Goal: Information Seeking & Learning: Find specific page/section

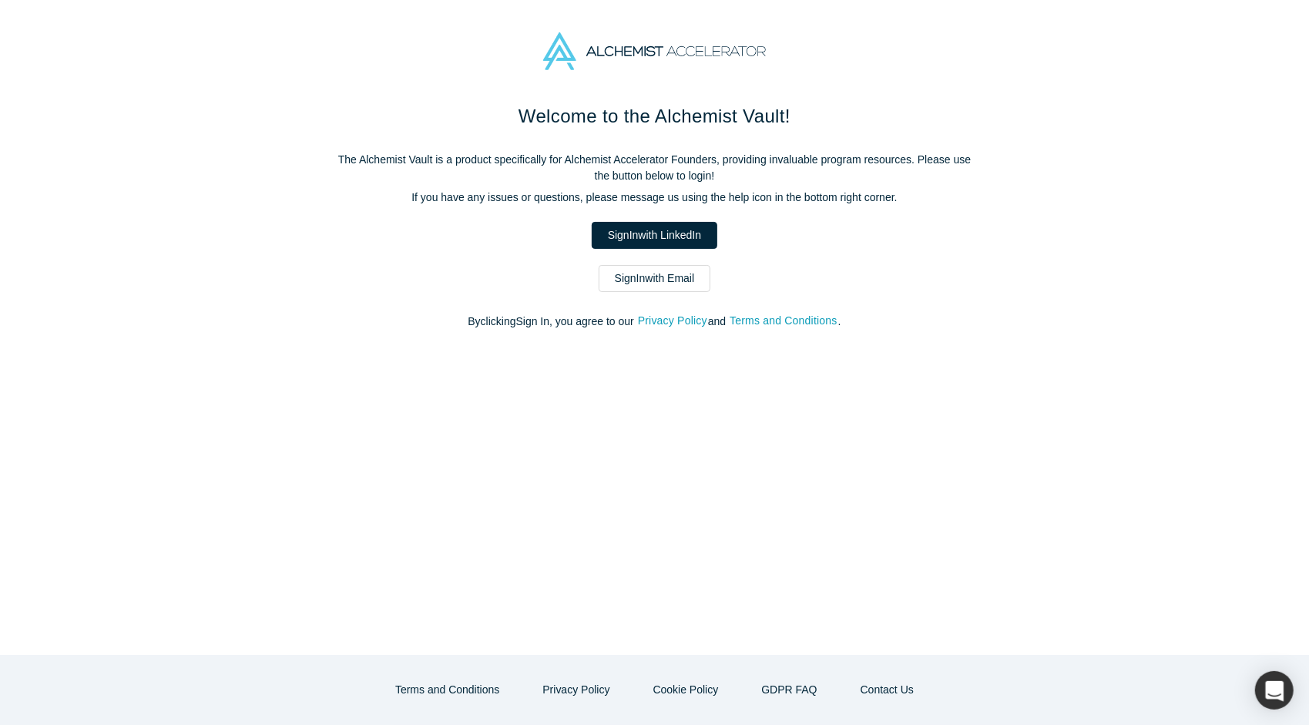
click at [664, 280] on link "Sign In with Email" at bounding box center [655, 278] width 112 height 27
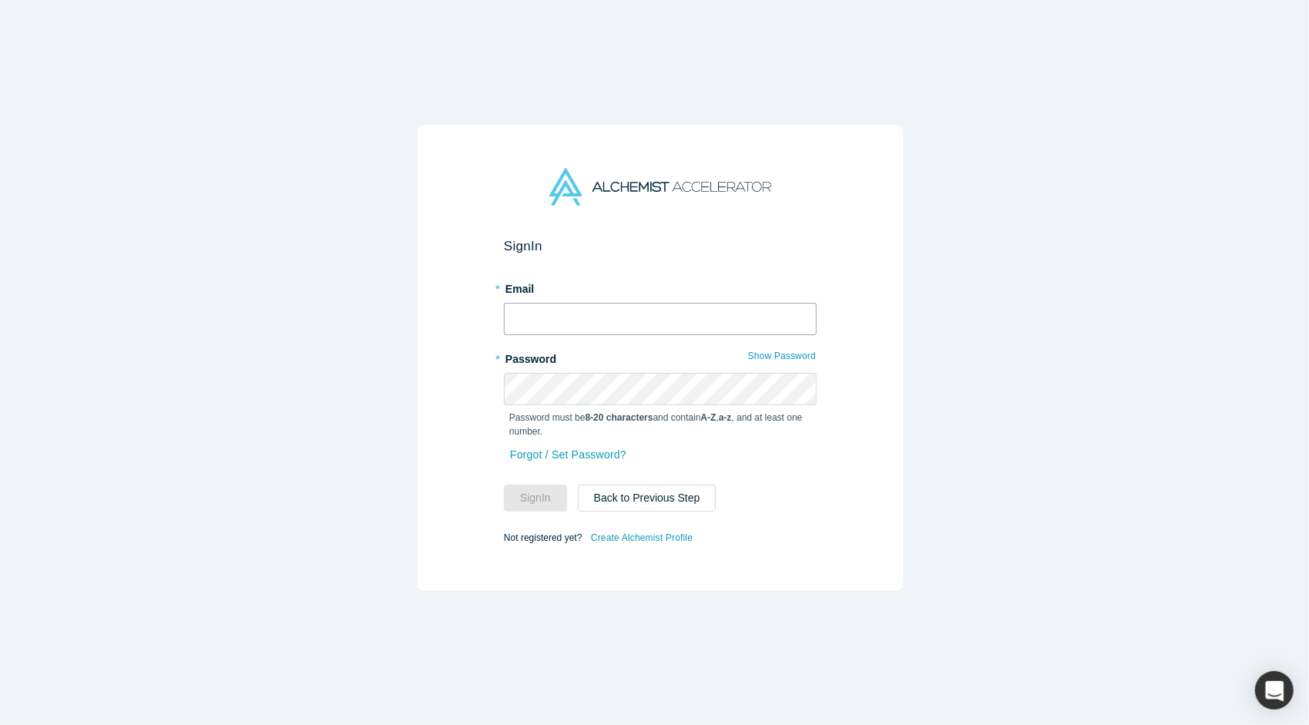
click at [602, 307] on input "text" at bounding box center [660, 319] width 313 height 32
click at [0, 724] on com-1password-button at bounding box center [0, 725] width 0 height 0
type input "[PERSON_NAME][EMAIL_ADDRESS][DOMAIN_NAME]"
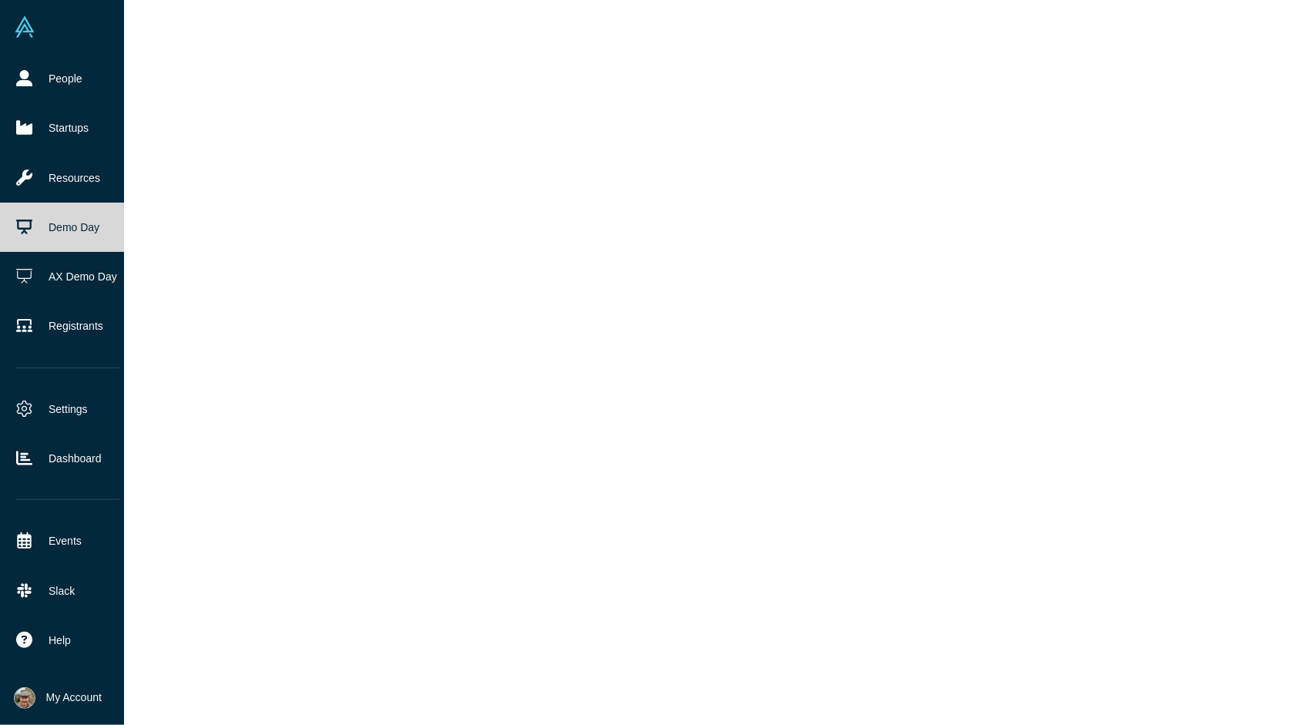
click at [71, 225] on link "Demo Day" at bounding box center [68, 227] width 136 height 49
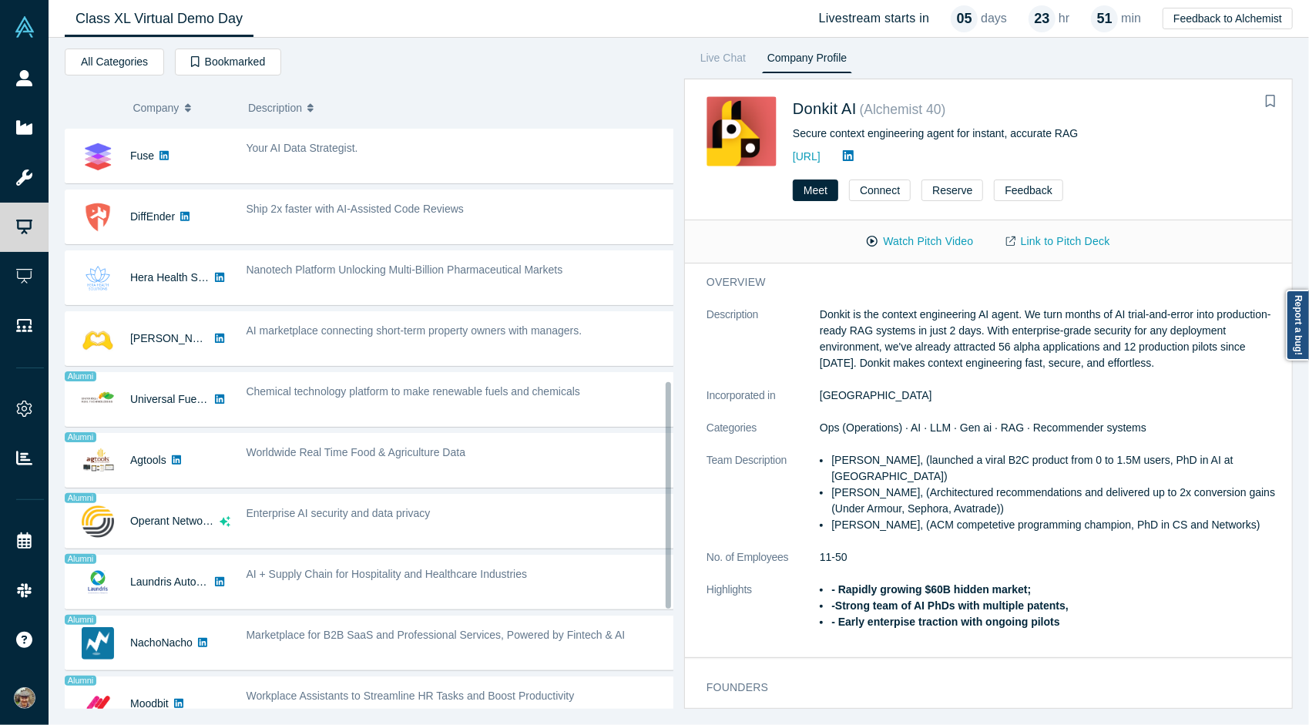
scroll to position [666, 0]
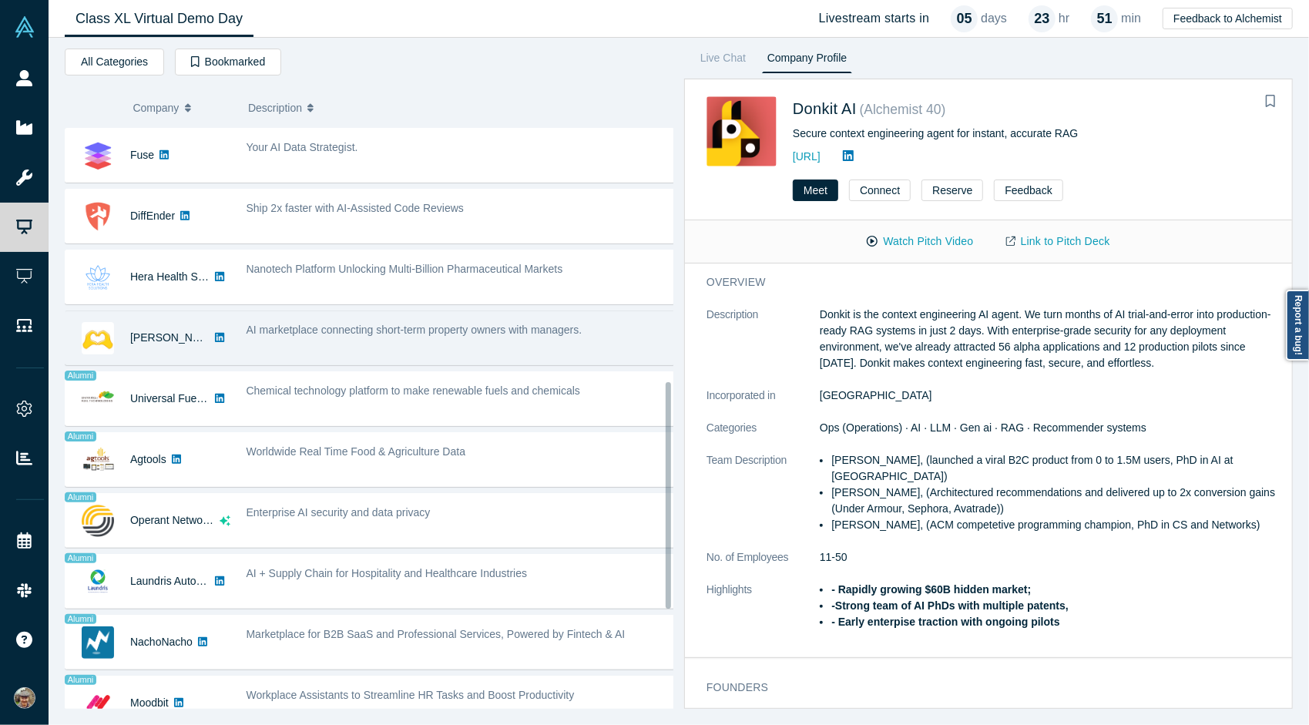
click at [334, 341] on div "AI marketplace connecting short-term property owners with managers." at bounding box center [461, 338] width 446 height 49
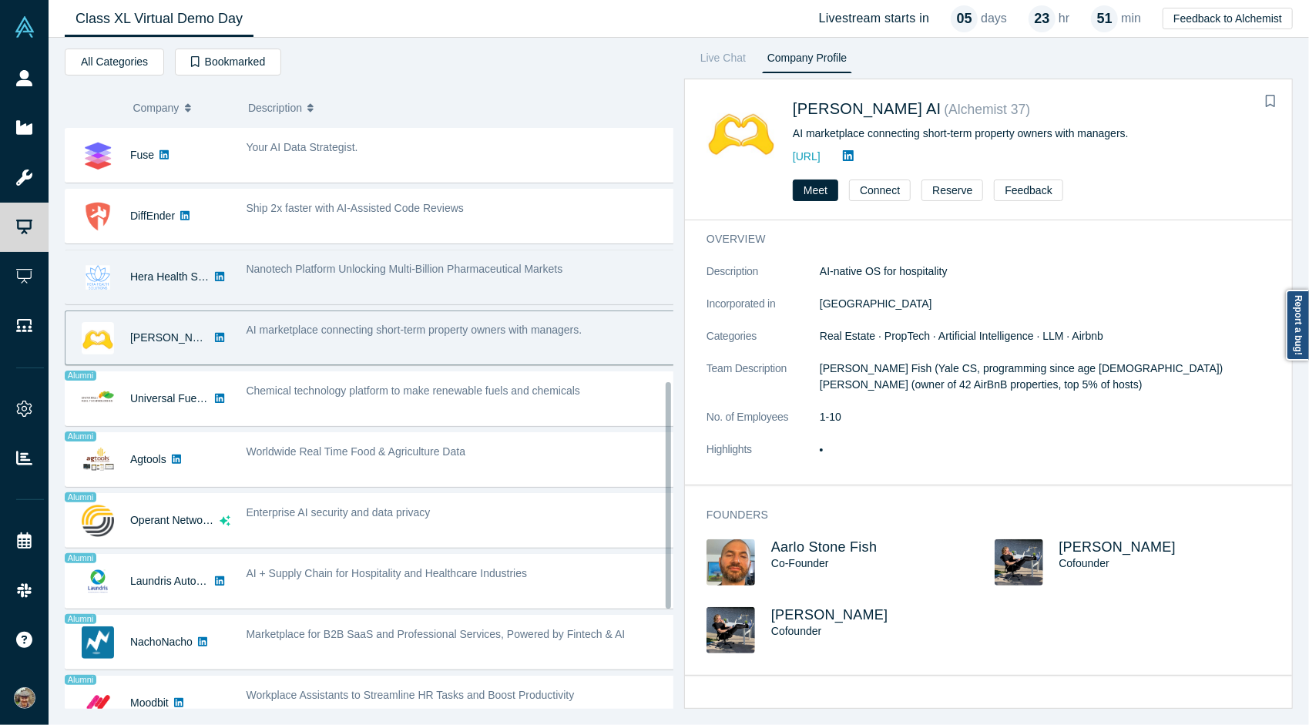
click at [536, 265] on span "Nanotech Platform Unlocking Multi-Billion Pharmaceutical Markets" at bounding box center [405, 269] width 317 height 12
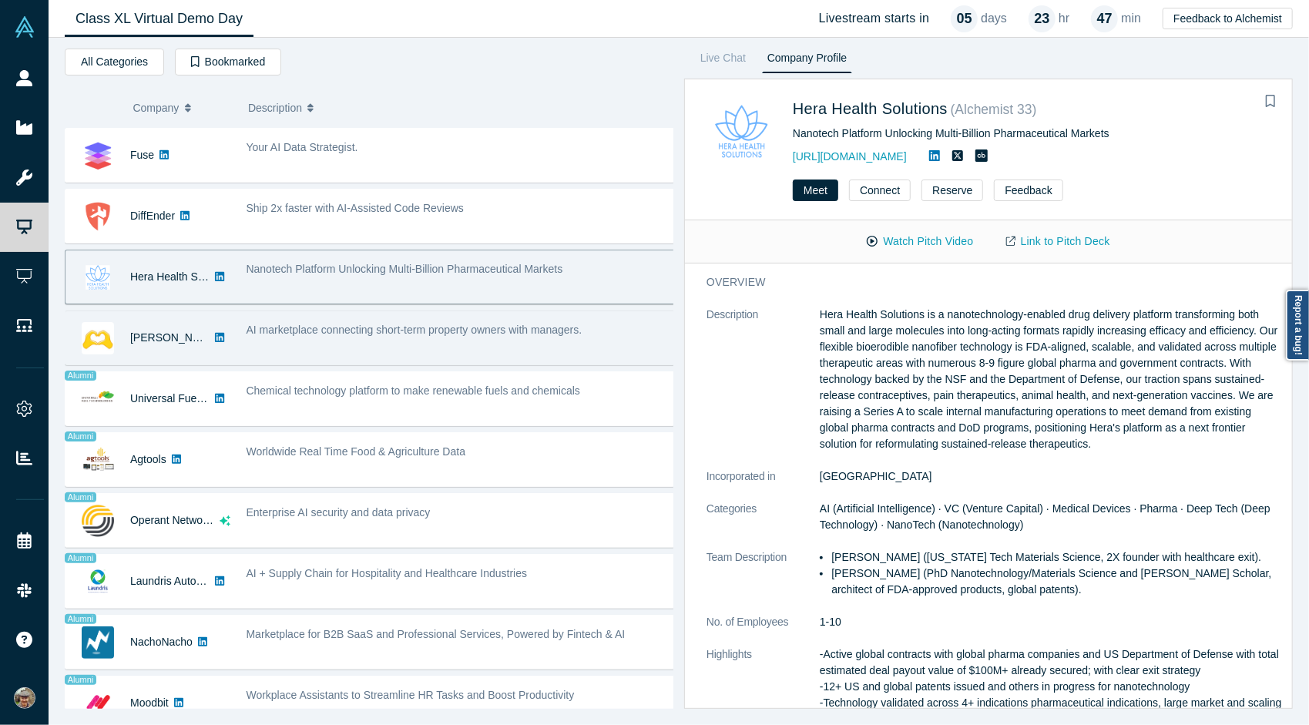
scroll to position [0, 0]
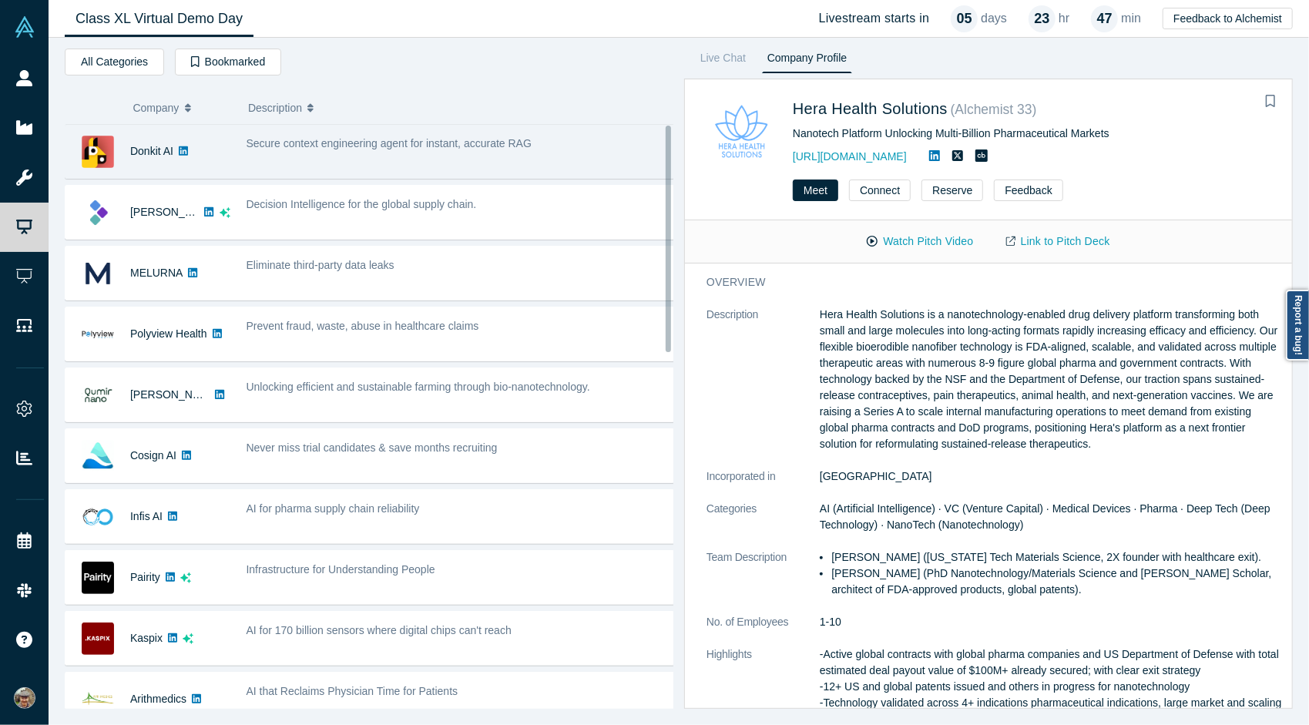
click at [394, 148] on span "Secure context engineering agent for instant, accurate RAG" at bounding box center [389, 143] width 285 height 12
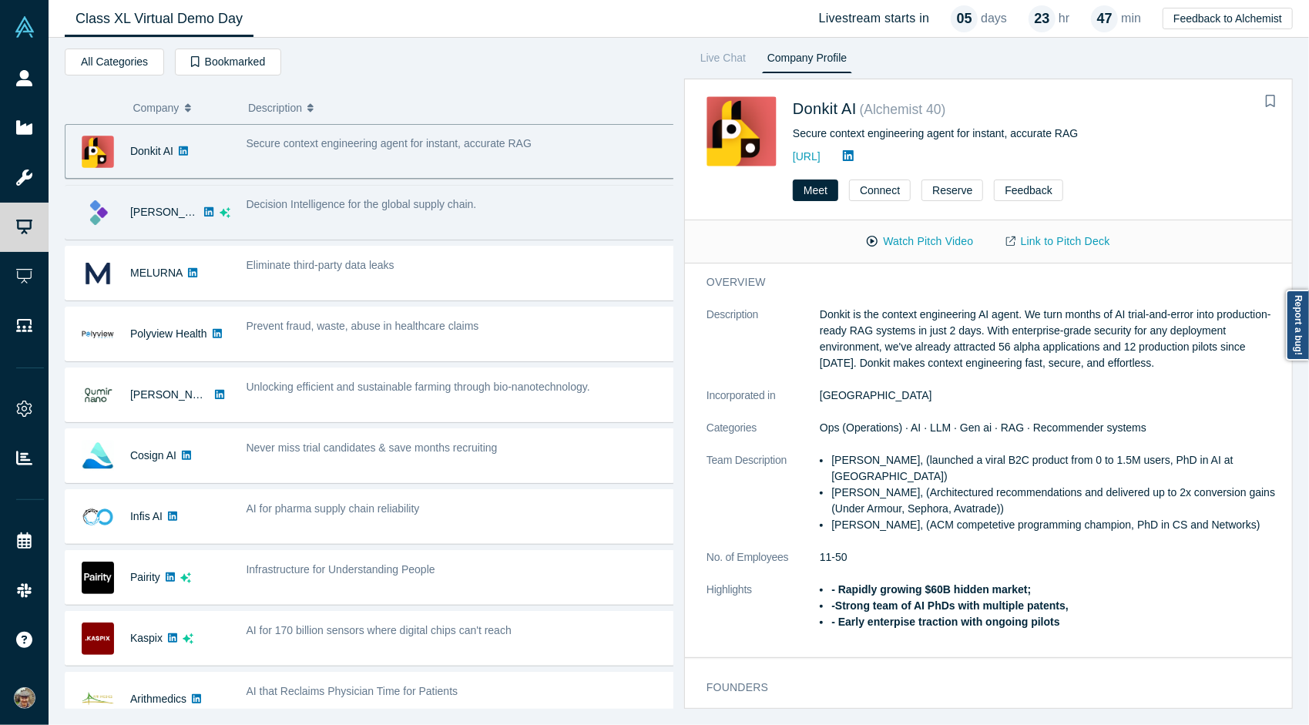
click at [344, 217] on div "Decision Intelligence for the global supply chain." at bounding box center [461, 212] width 446 height 49
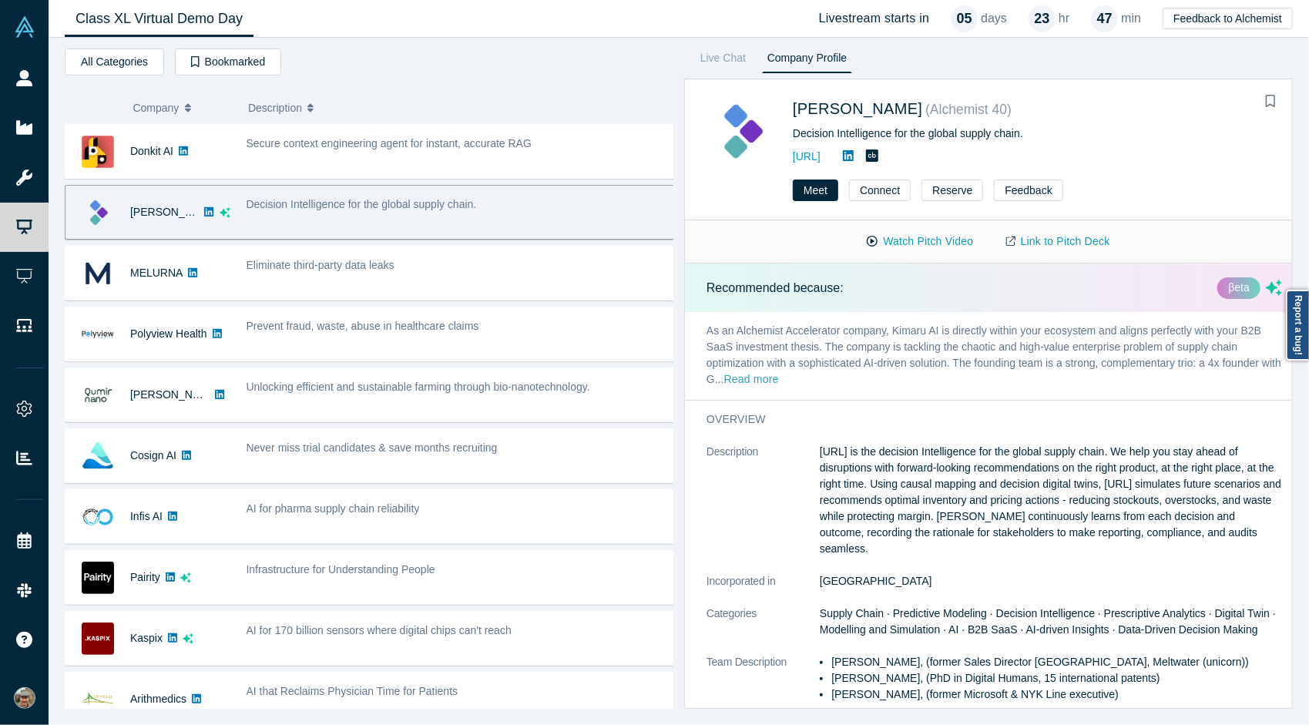
click at [779, 379] on button "Read more" at bounding box center [751, 380] width 55 height 18
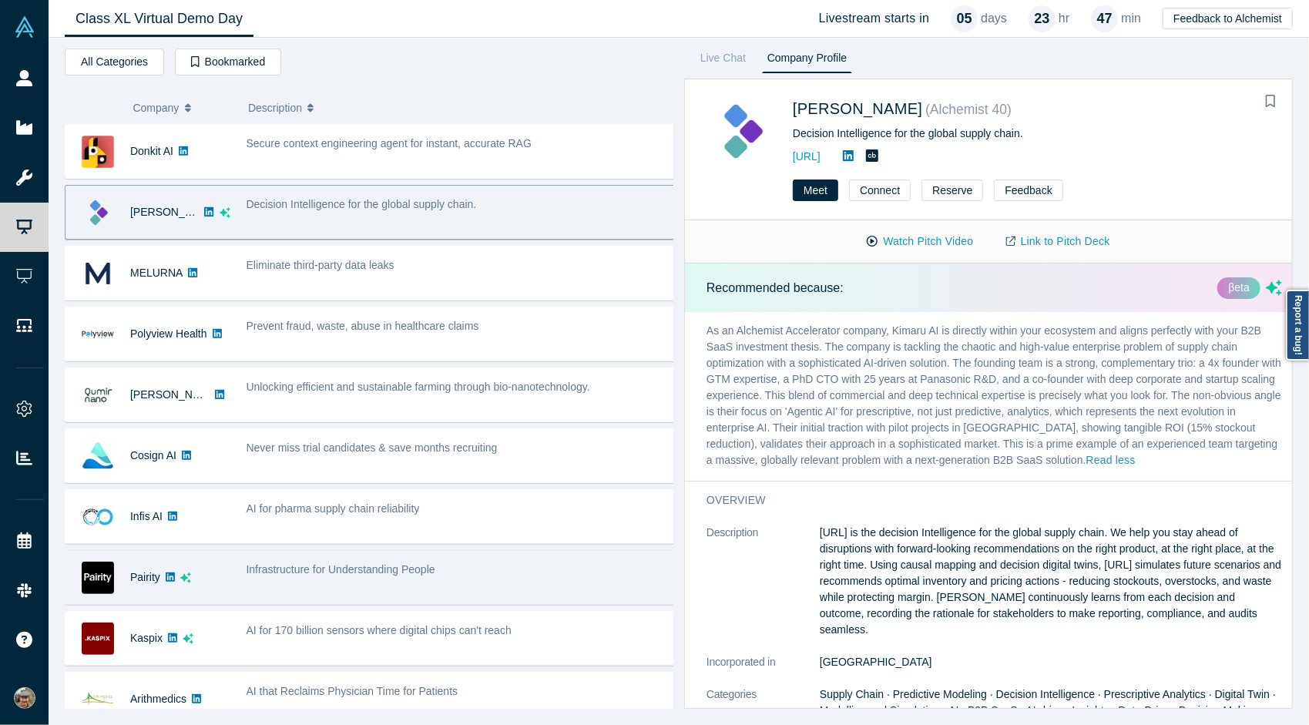
click at [400, 572] on span "Infrastructure for Understanding People" at bounding box center [341, 569] width 189 height 12
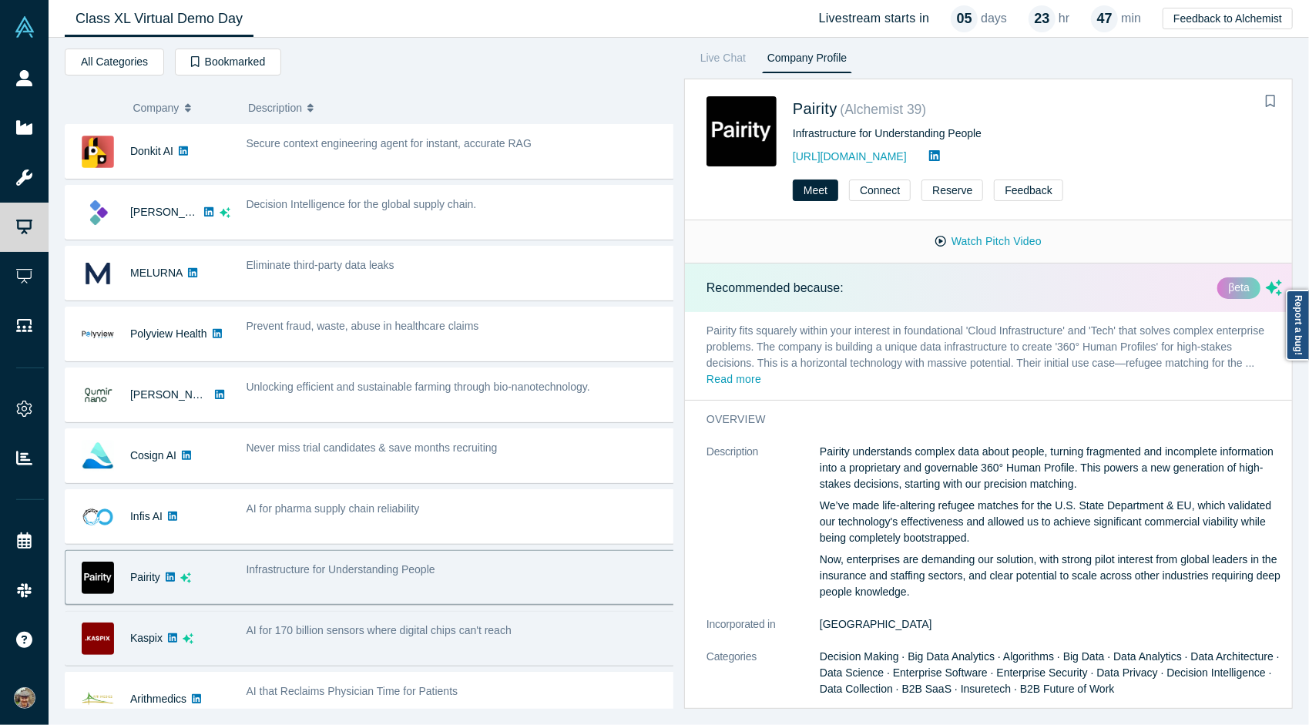
click at [388, 616] on div "AI for 170 billion sensors where digital chips can't reach" at bounding box center [461, 638] width 446 height 49
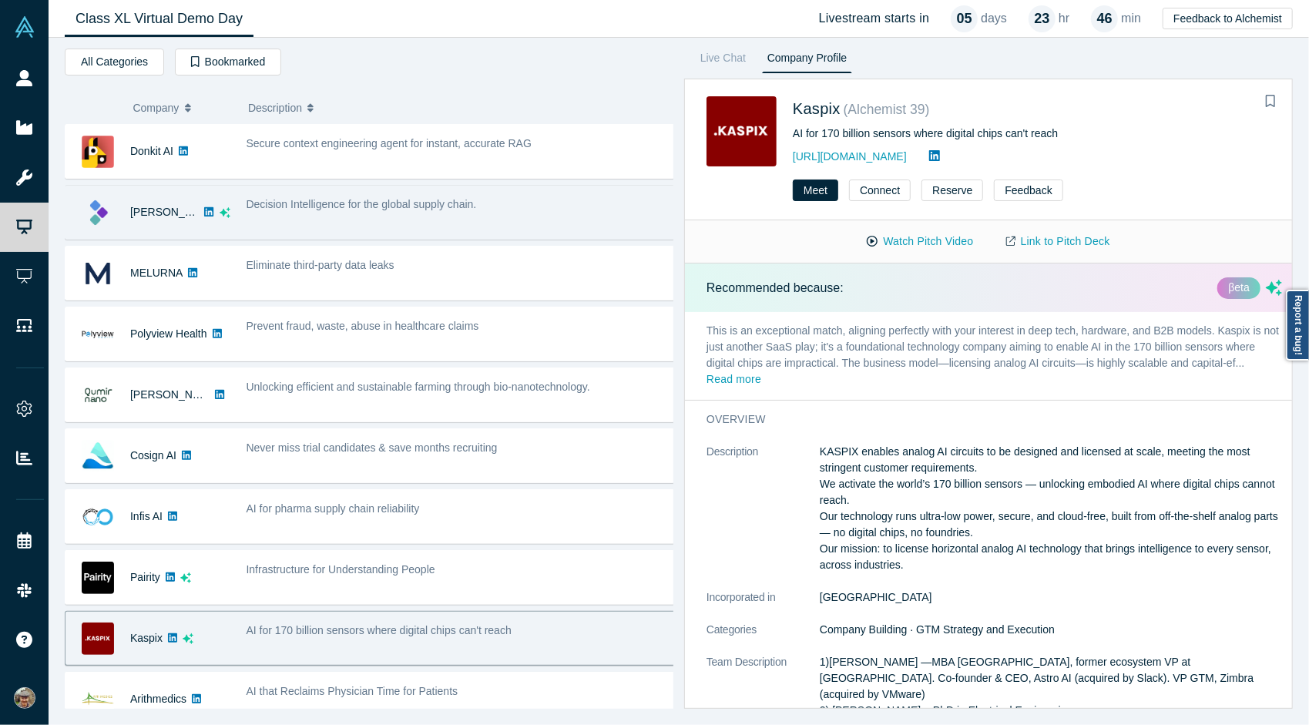
click at [406, 231] on div "Decision Intelligence for the global supply chain." at bounding box center [461, 212] width 446 height 49
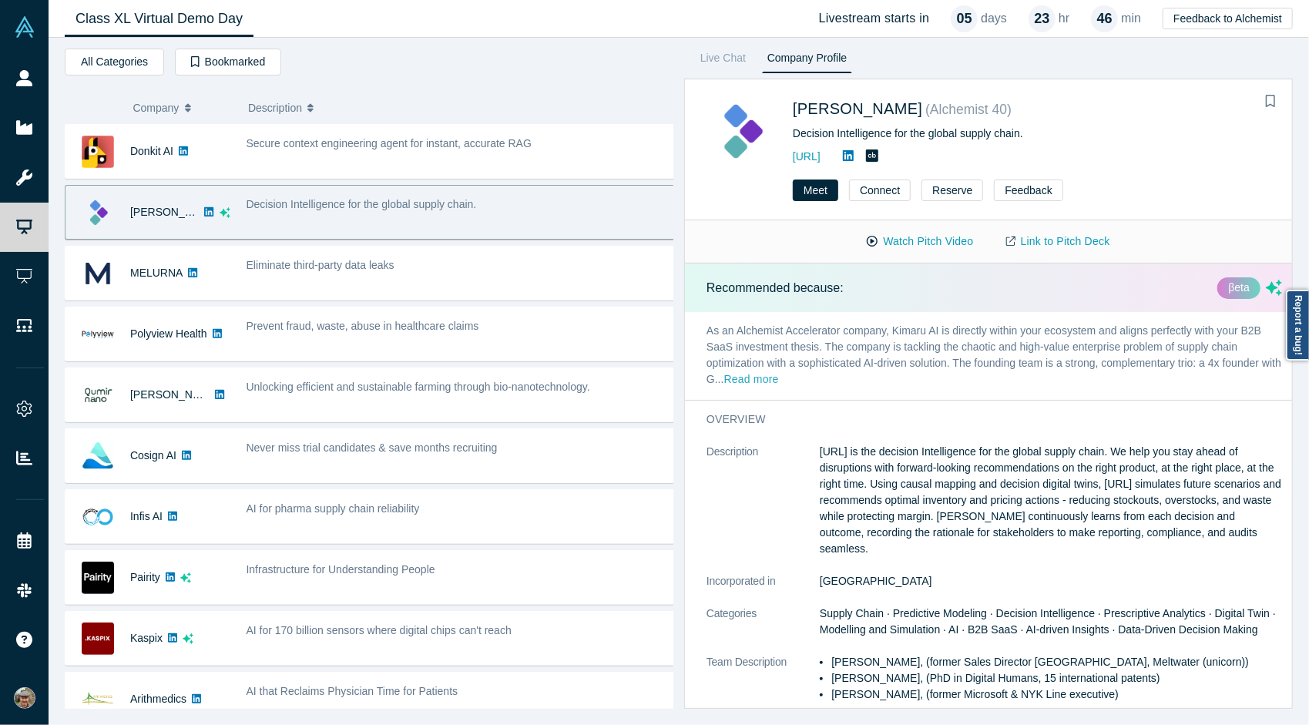
click at [770, 381] on button "Read more" at bounding box center [751, 380] width 55 height 18
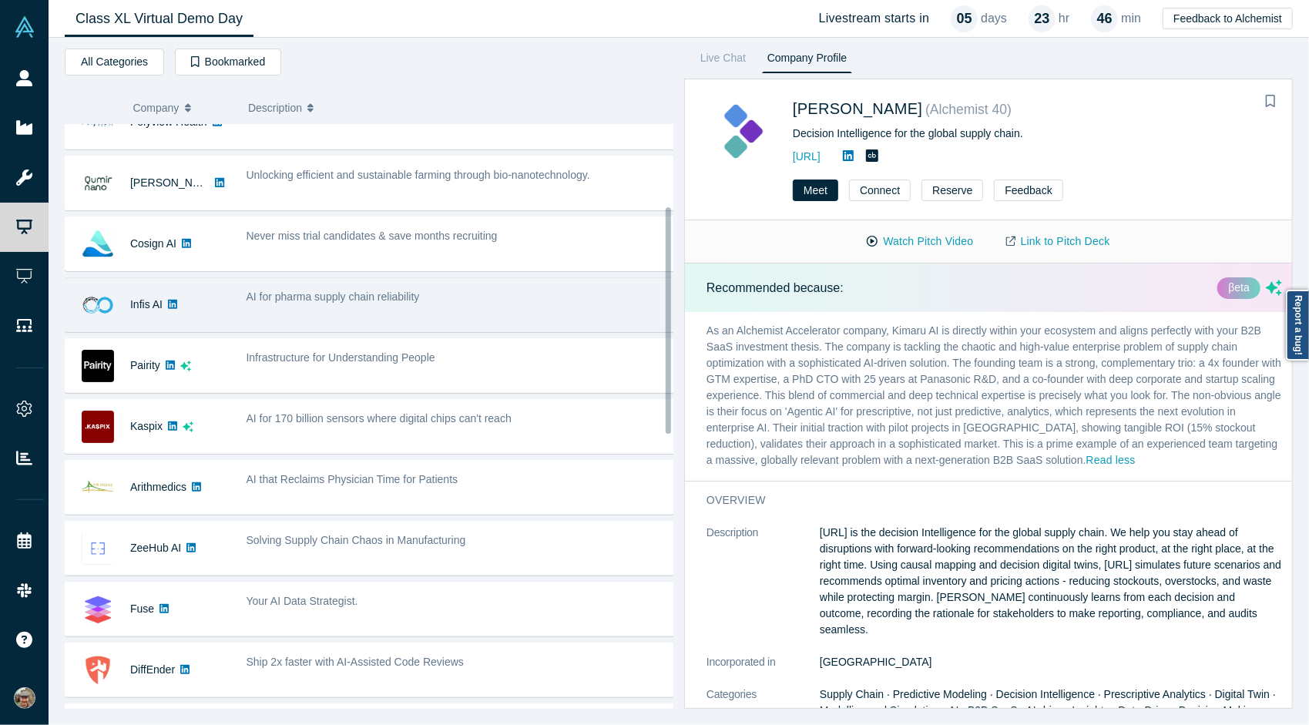
scroll to position [213, 0]
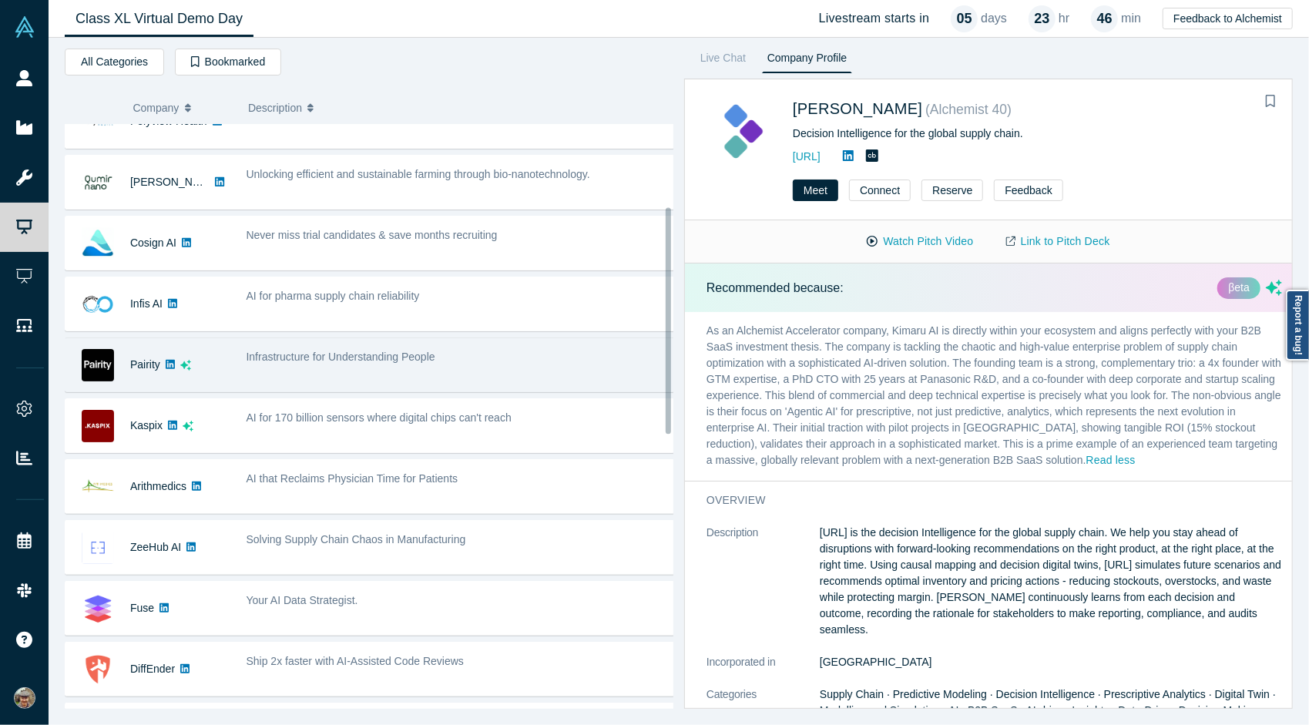
click at [361, 380] on div "Infrastructure for Understanding People" at bounding box center [461, 365] width 446 height 49
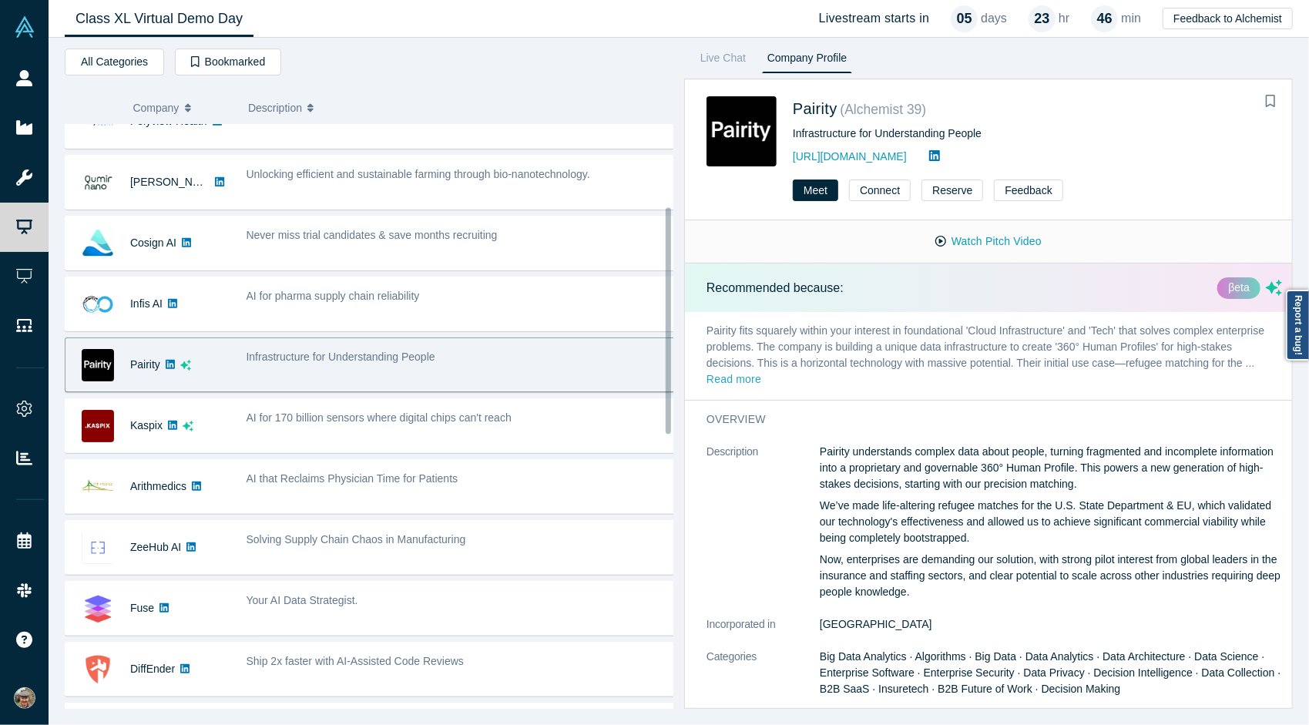
click at [744, 374] on button "Read more" at bounding box center [733, 380] width 55 height 18
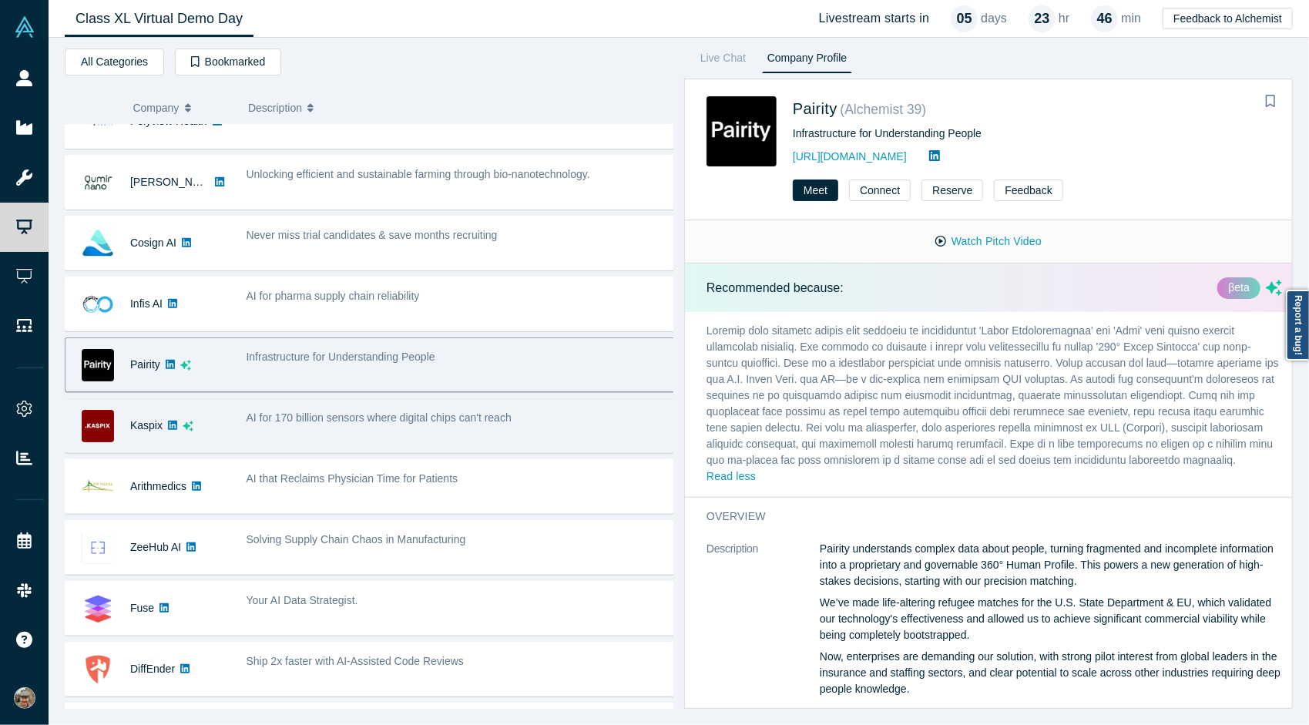
click at [421, 418] on span "AI for 170 billion sensors where digital chips can't reach" at bounding box center [379, 417] width 265 height 12
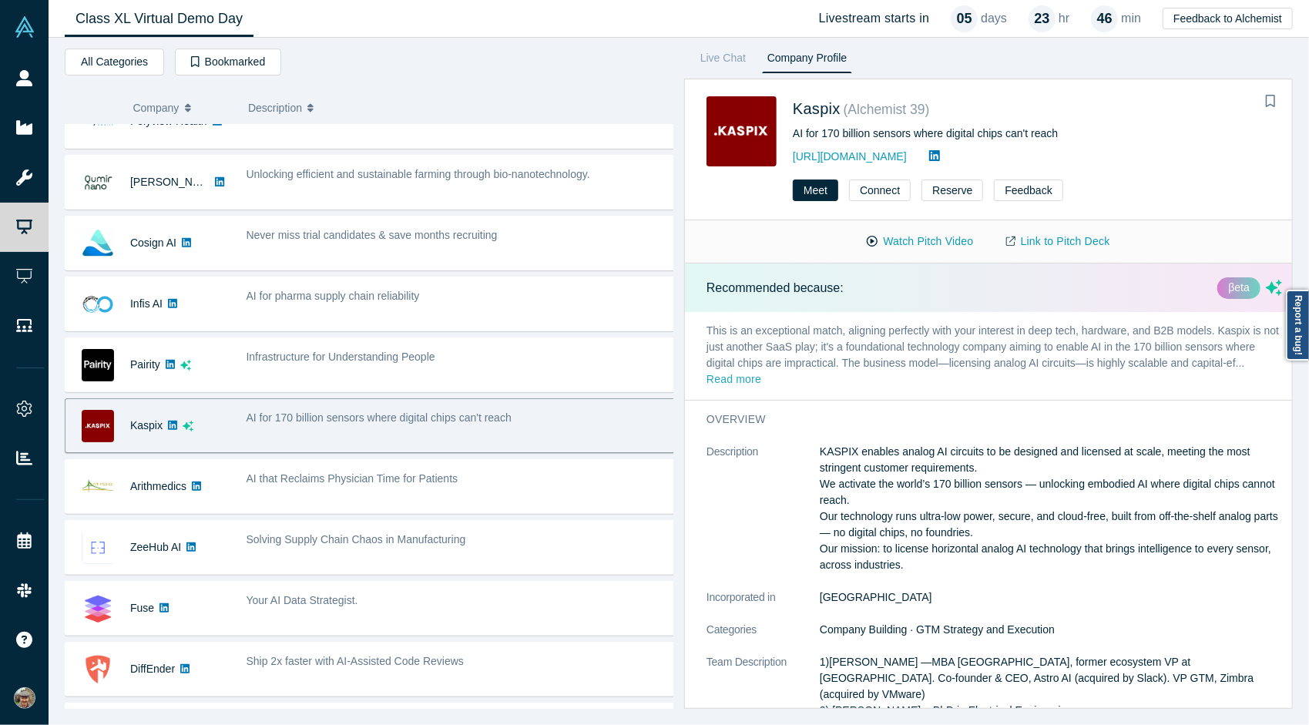
click at [741, 376] on button "Read more" at bounding box center [733, 380] width 55 height 18
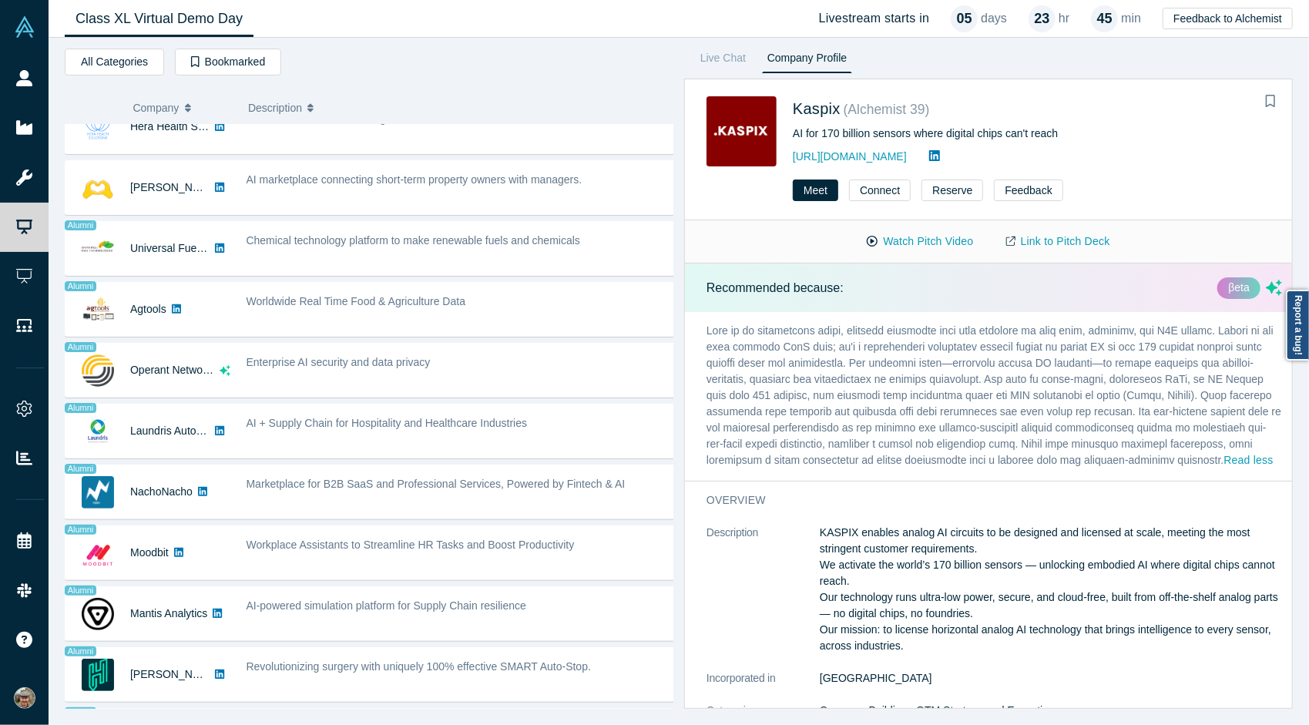
scroll to position [923, 0]
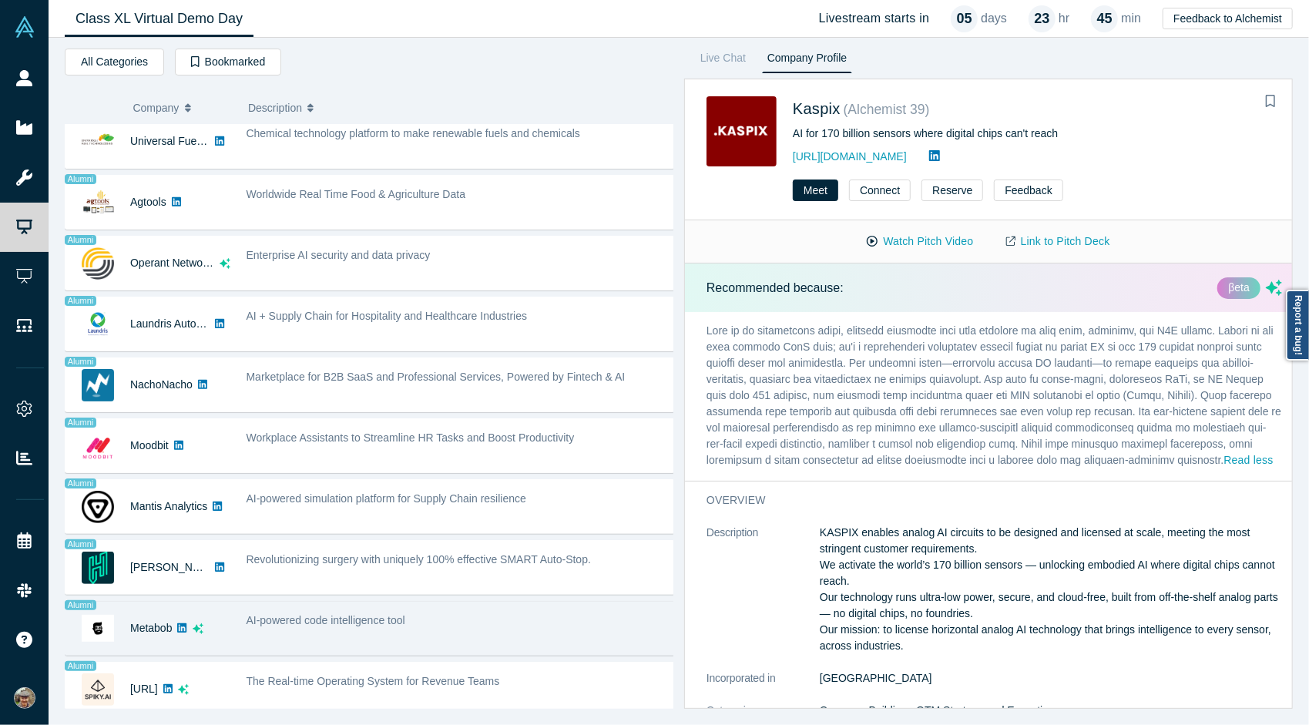
click at [363, 615] on div "AI-powered code intelligence tool" at bounding box center [462, 620] width 430 height 16
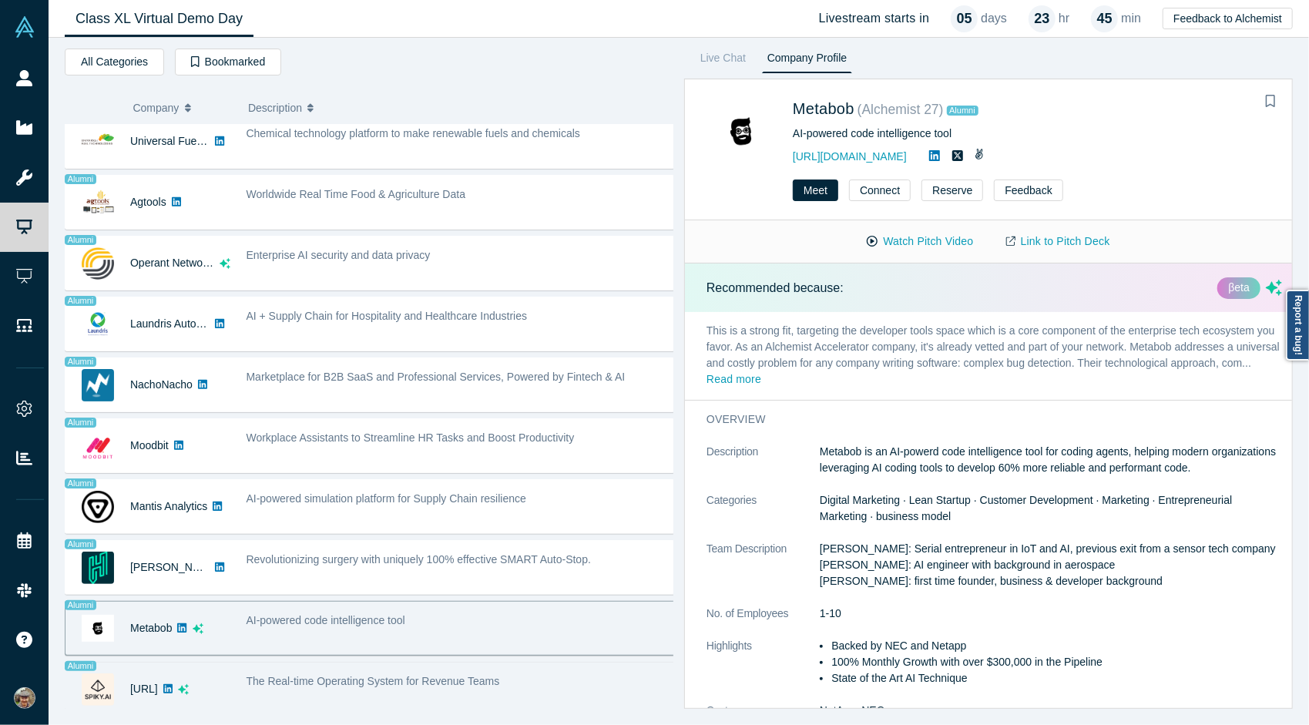
click at [387, 675] on span "The Real-time Operating System for Revenue Teams" at bounding box center [373, 681] width 253 height 12
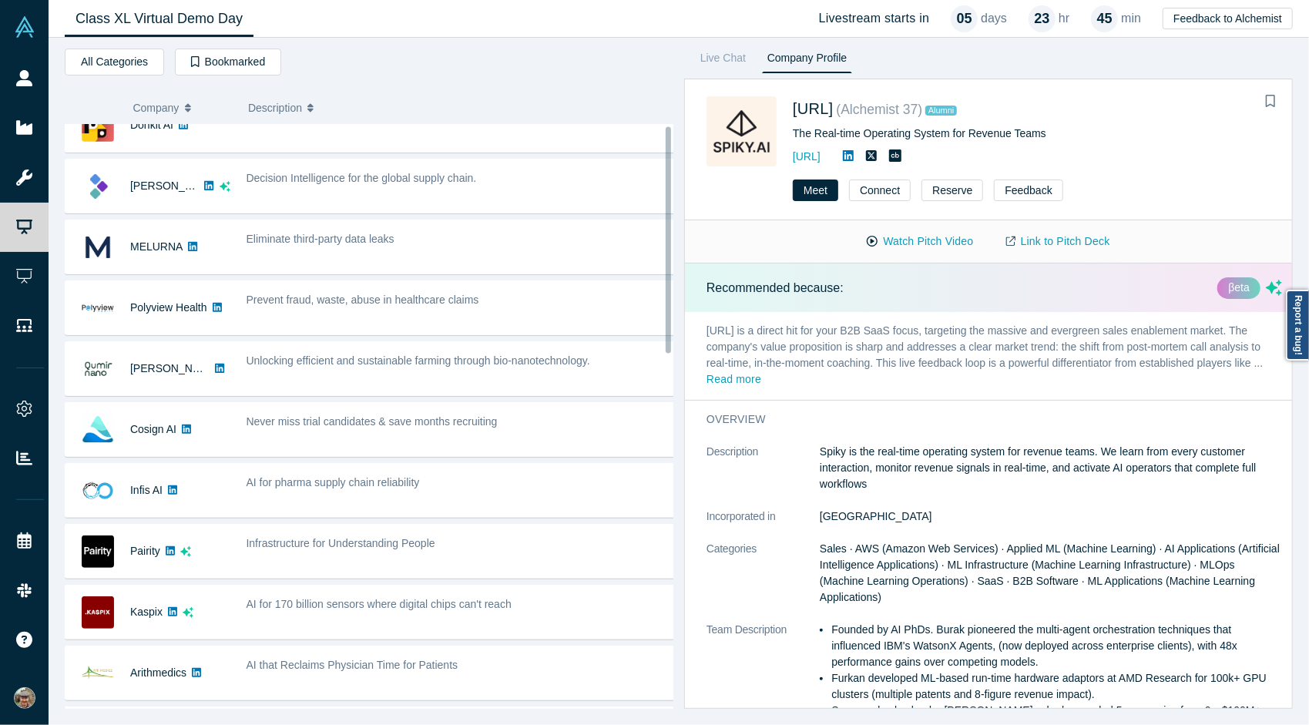
scroll to position [0, 0]
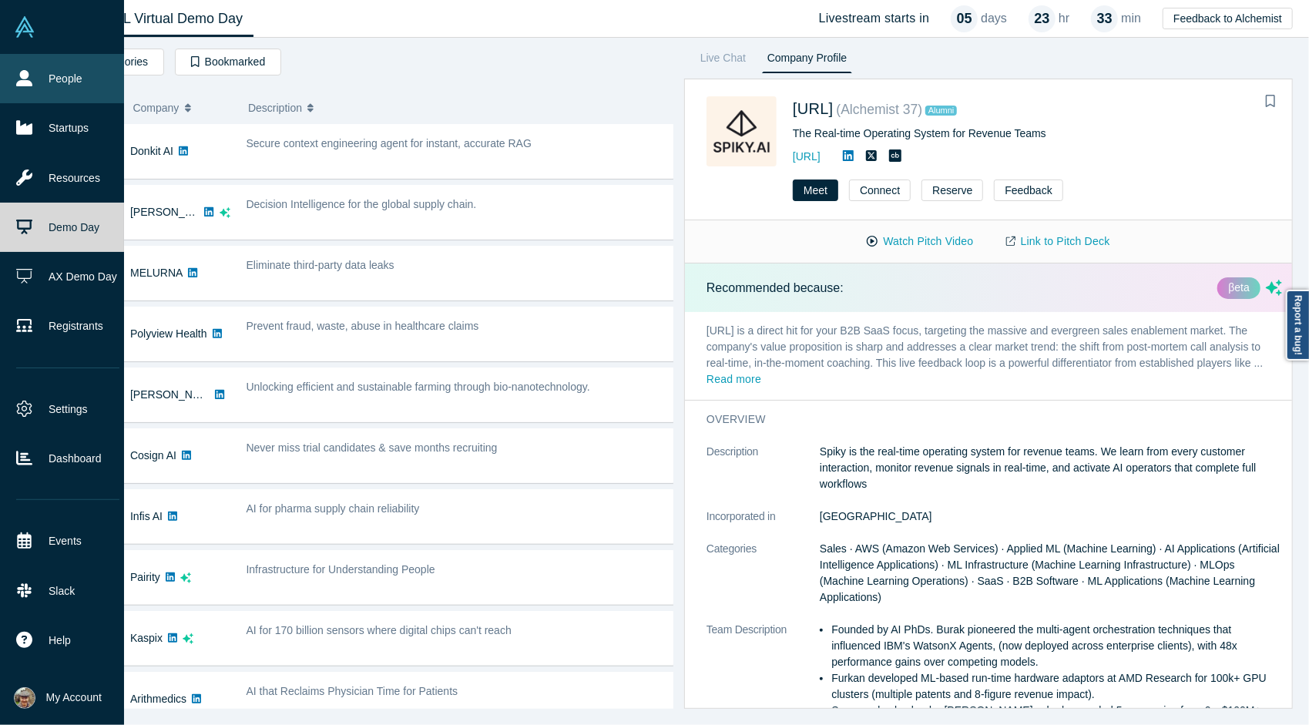
click at [32, 84] on link "People" at bounding box center [68, 78] width 136 height 49
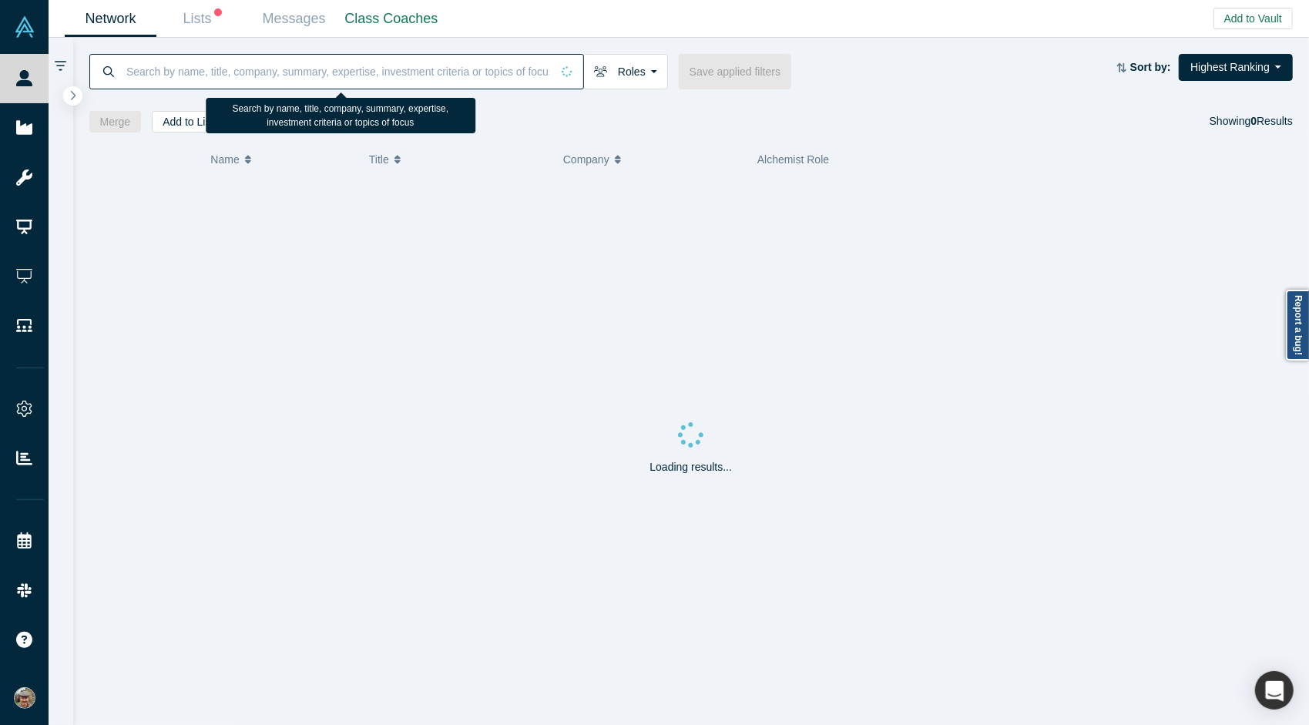
click at [336, 69] on input at bounding box center [338, 71] width 426 height 36
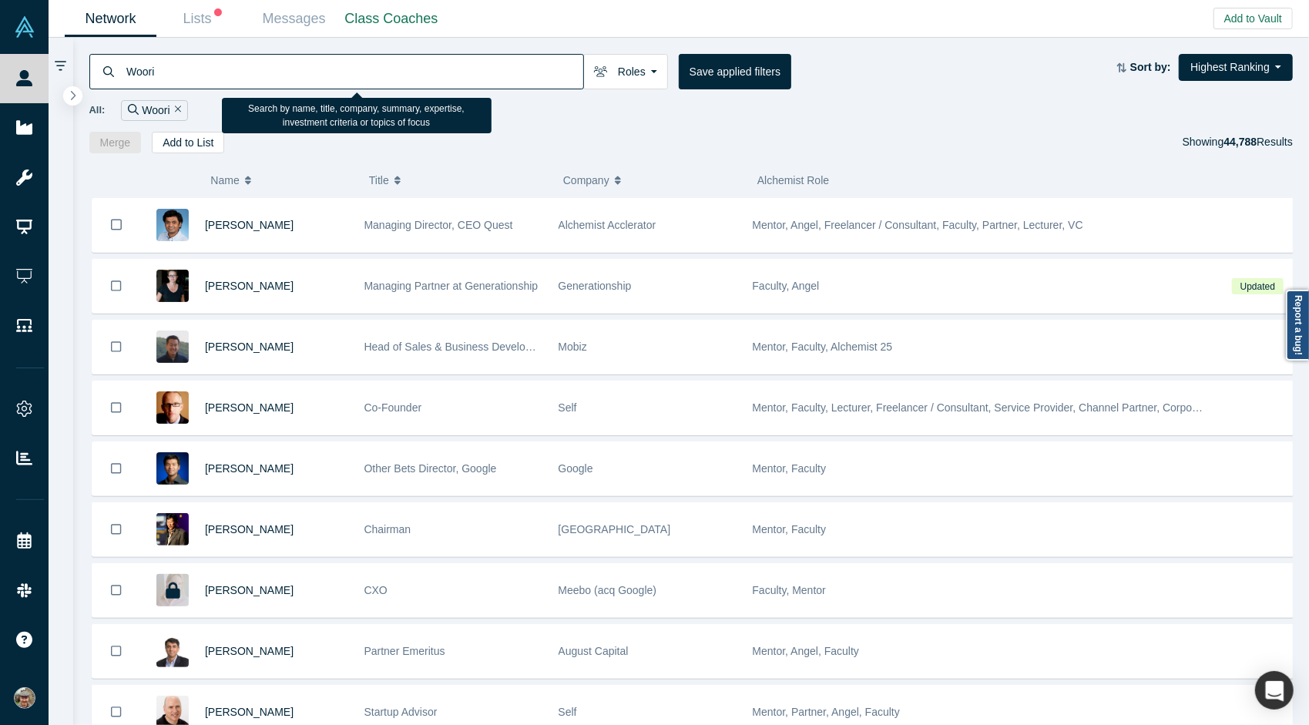
type input "Woori"
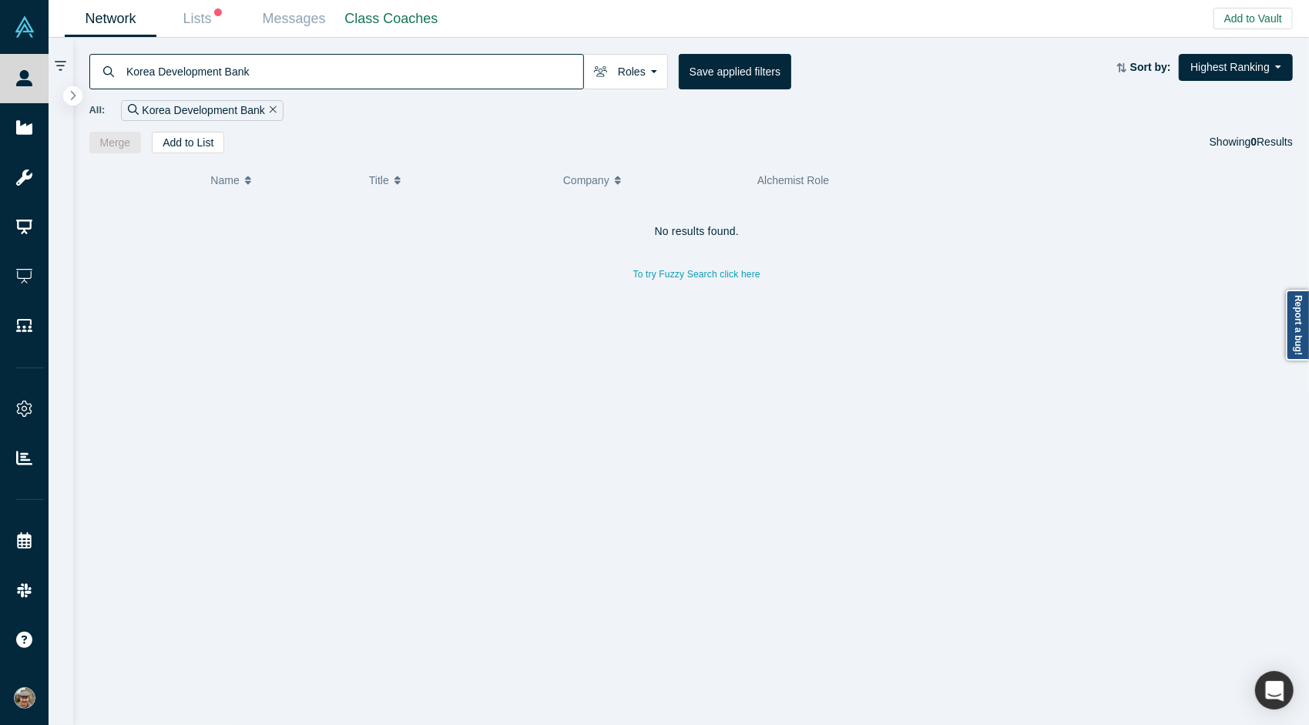
type input "Korea Development Bank"
